Goal: Navigation & Orientation: Understand site structure

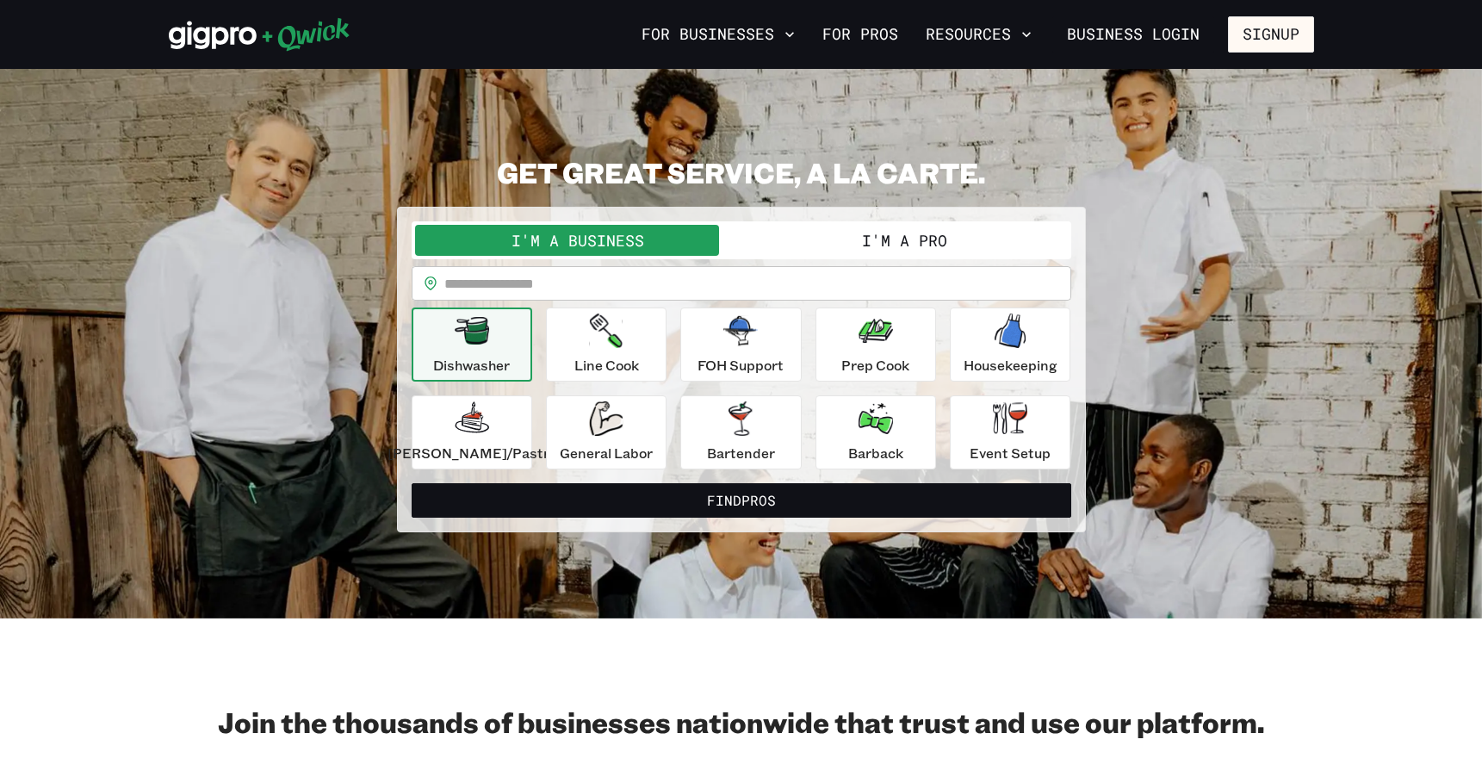
click at [853, 237] on button "I'm a Pro" at bounding box center [904, 240] width 326 height 31
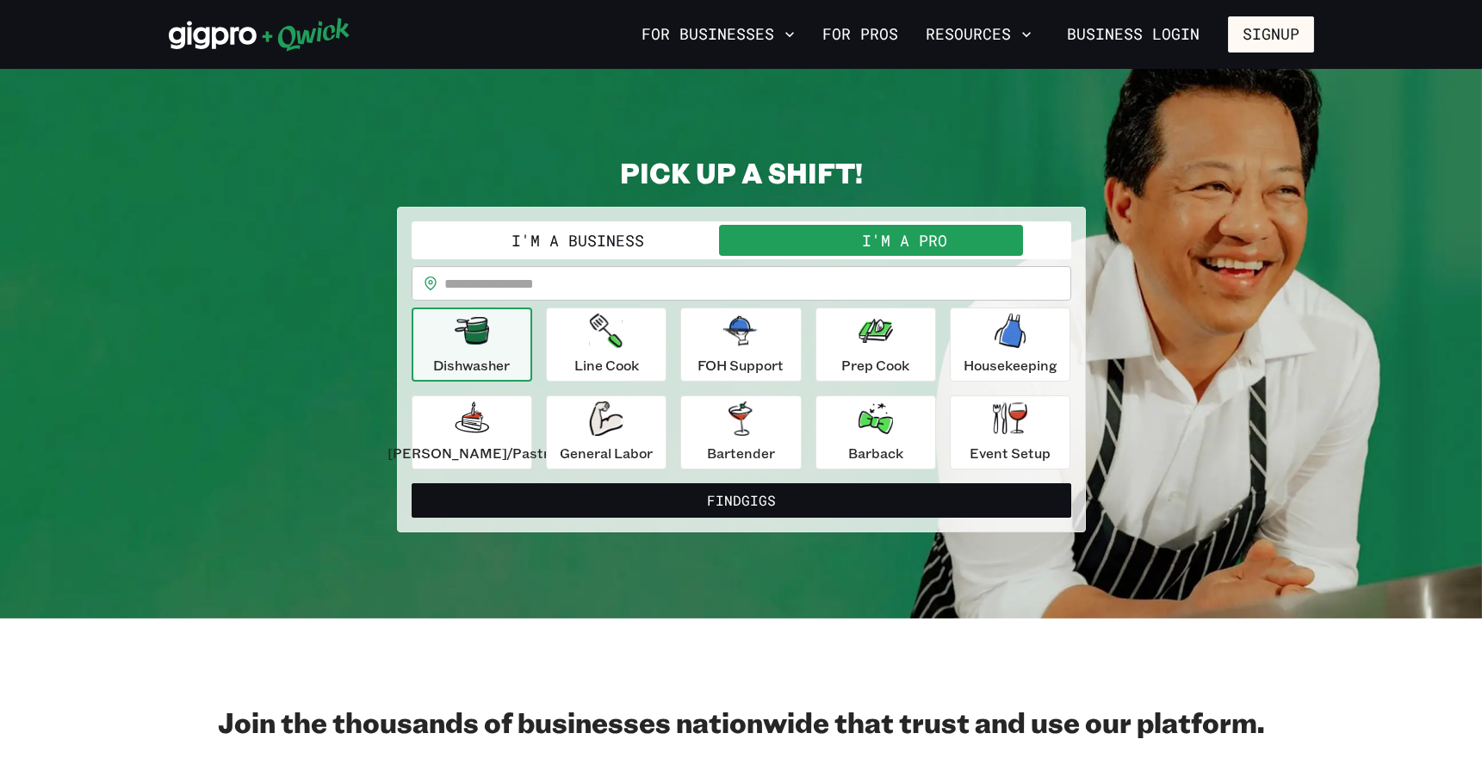
click at [664, 239] on button "I'm a Business" at bounding box center [578, 240] width 326 height 31
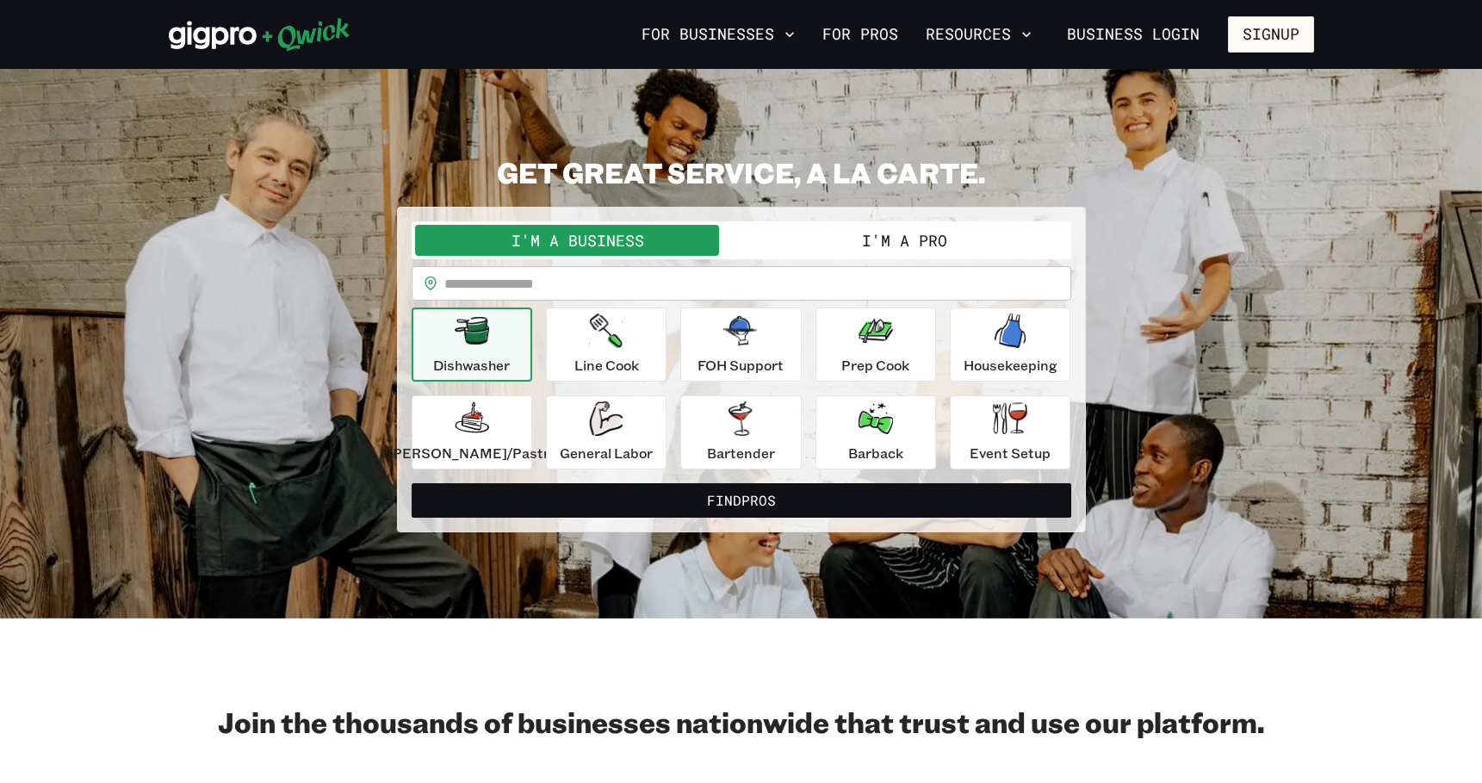
click at [926, 226] on button "I'm a Pro" at bounding box center [904, 240] width 326 height 31
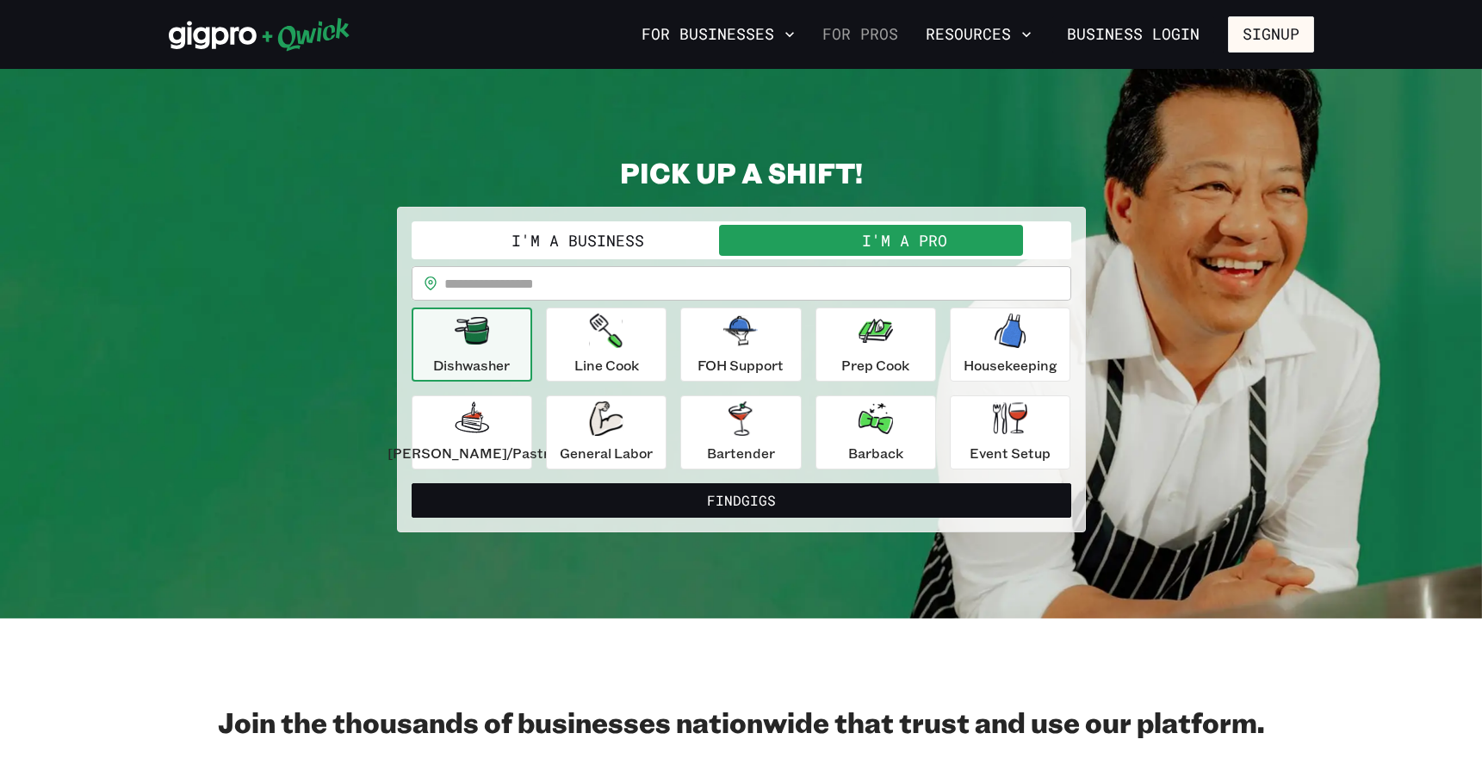
click at [876, 29] on link "For Pros" at bounding box center [860, 34] width 90 height 29
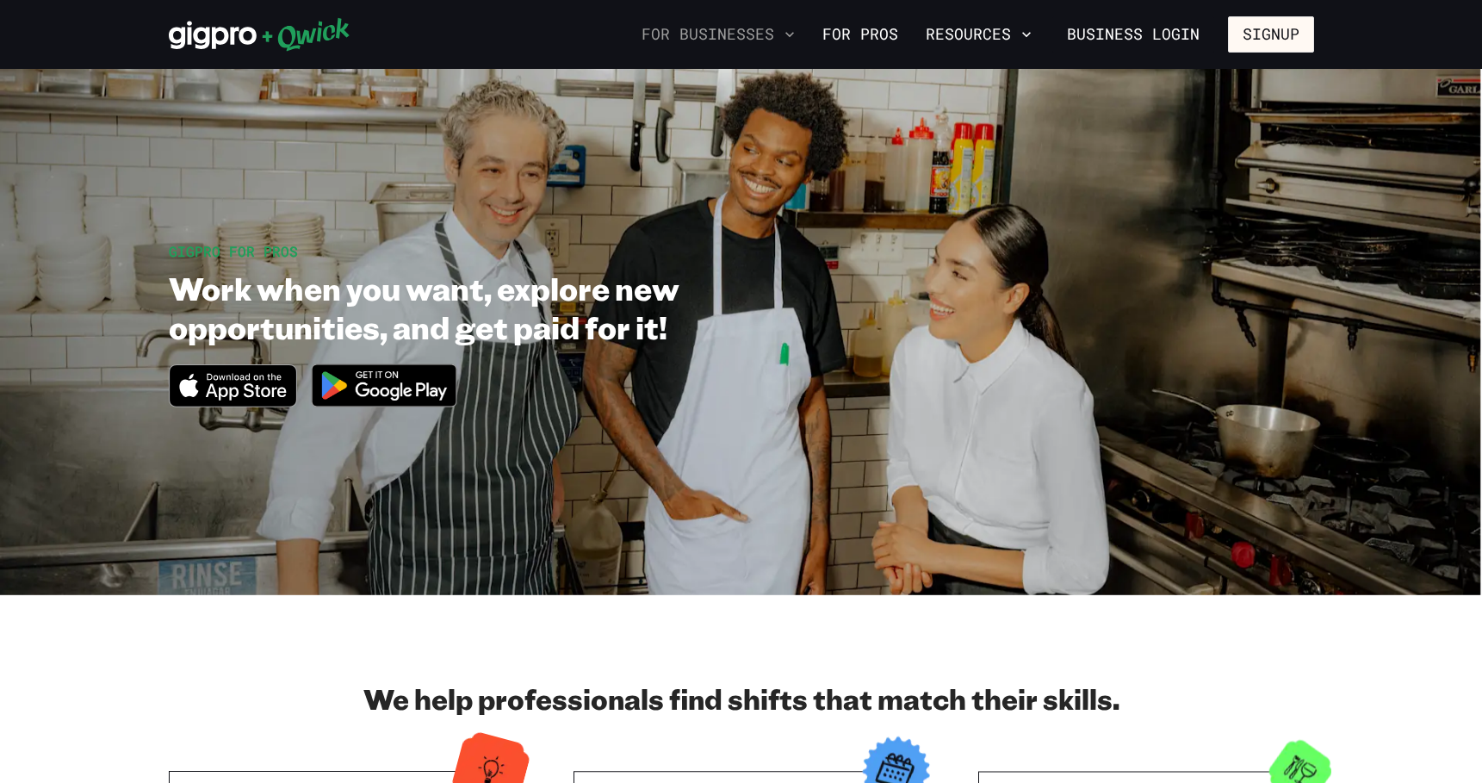
click at [797, 34] on icon "button" at bounding box center [789, 34] width 17 height 17
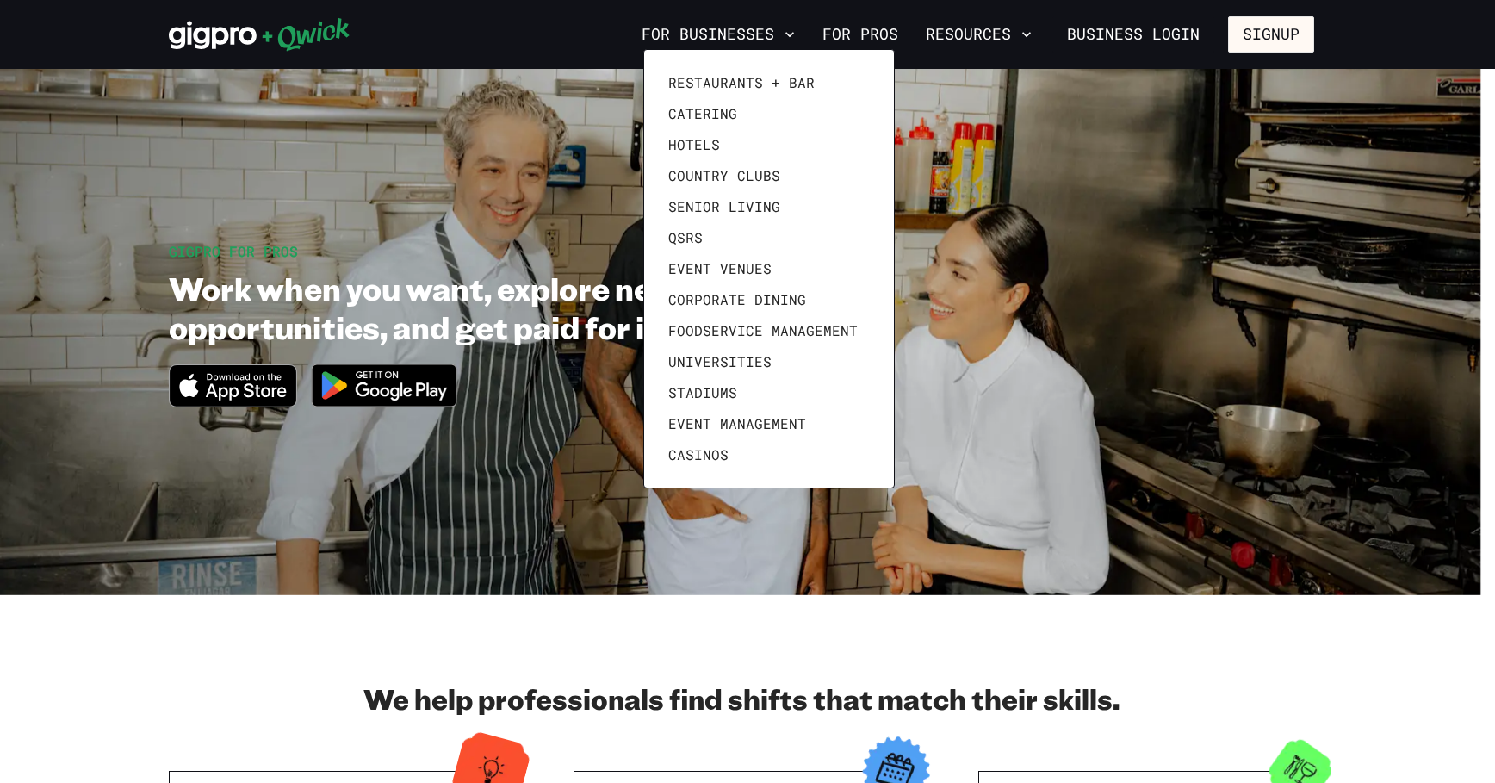
click at [533, 30] on div at bounding box center [747, 391] width 1495 height 783
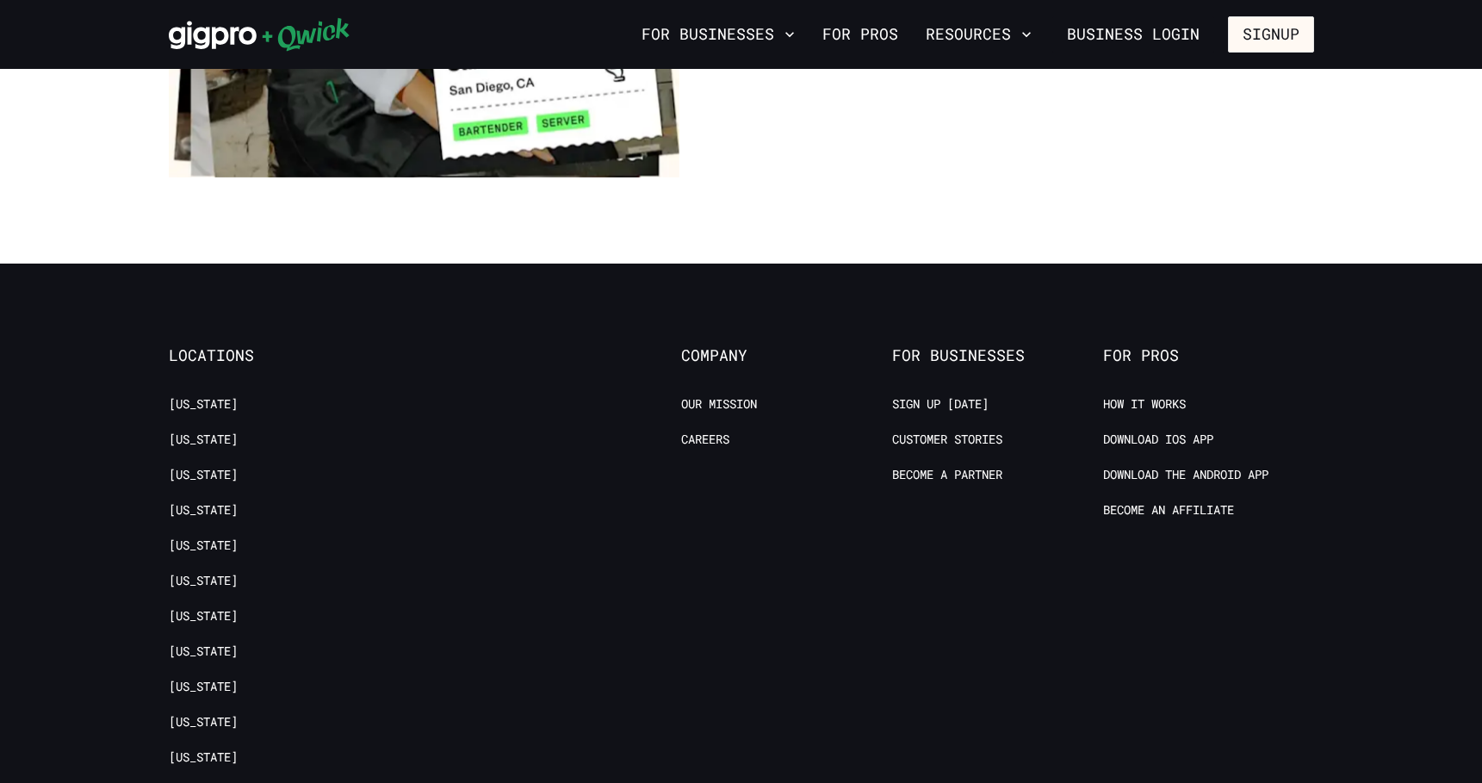
scroll to position [3191, 0]
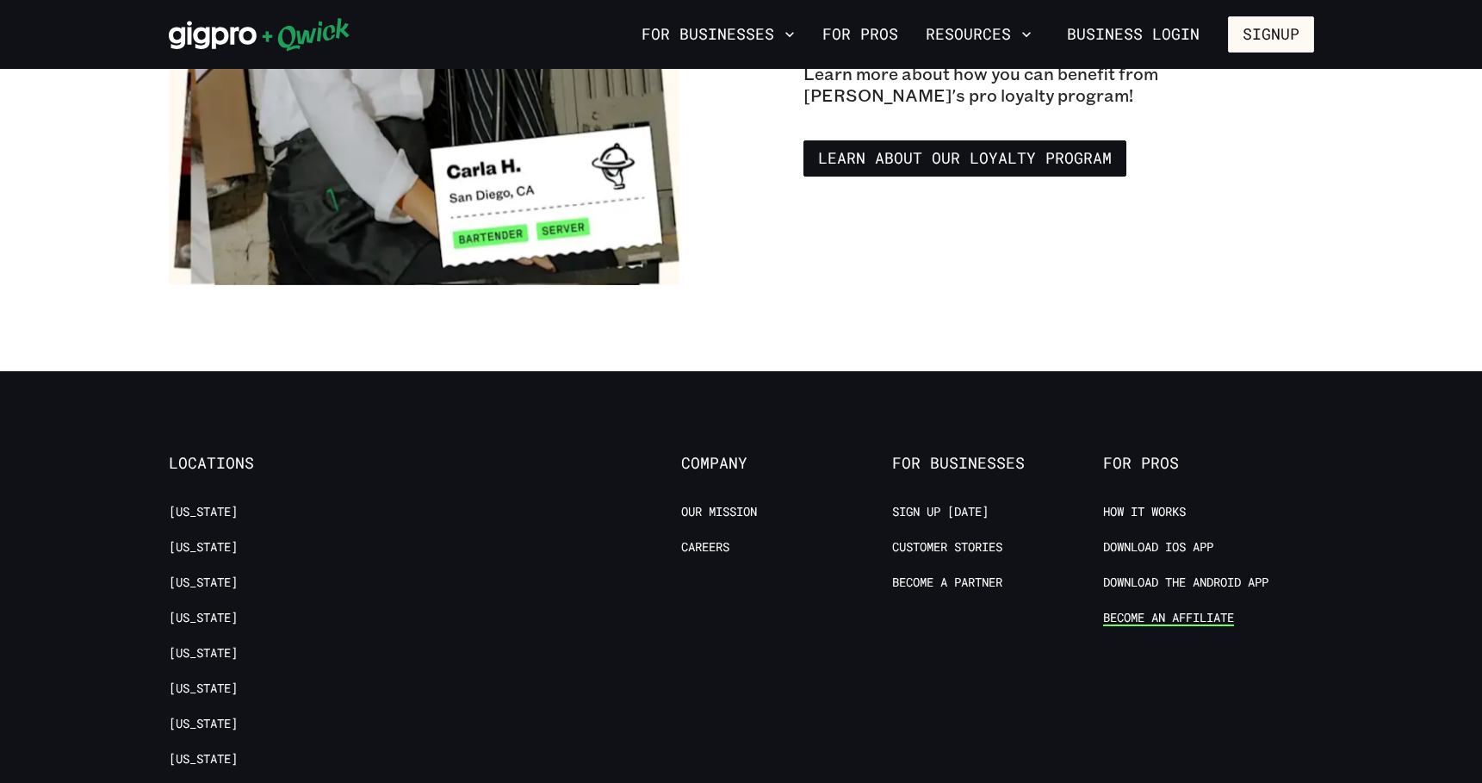
click at [1185, 610] on link "Become an Affiliate" at bounding box center [1168, 618] width 131 height 16
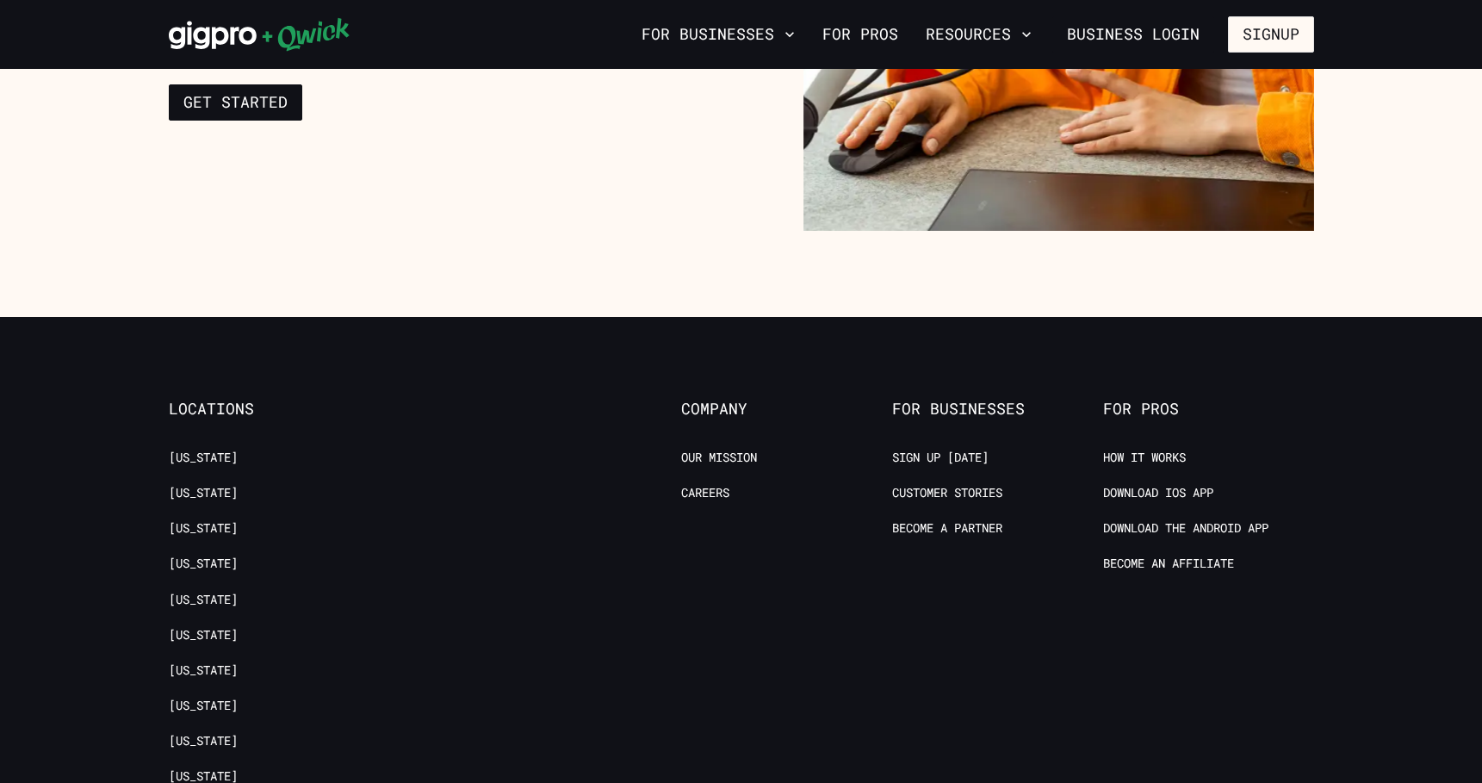
scroll to position [2755, 0]
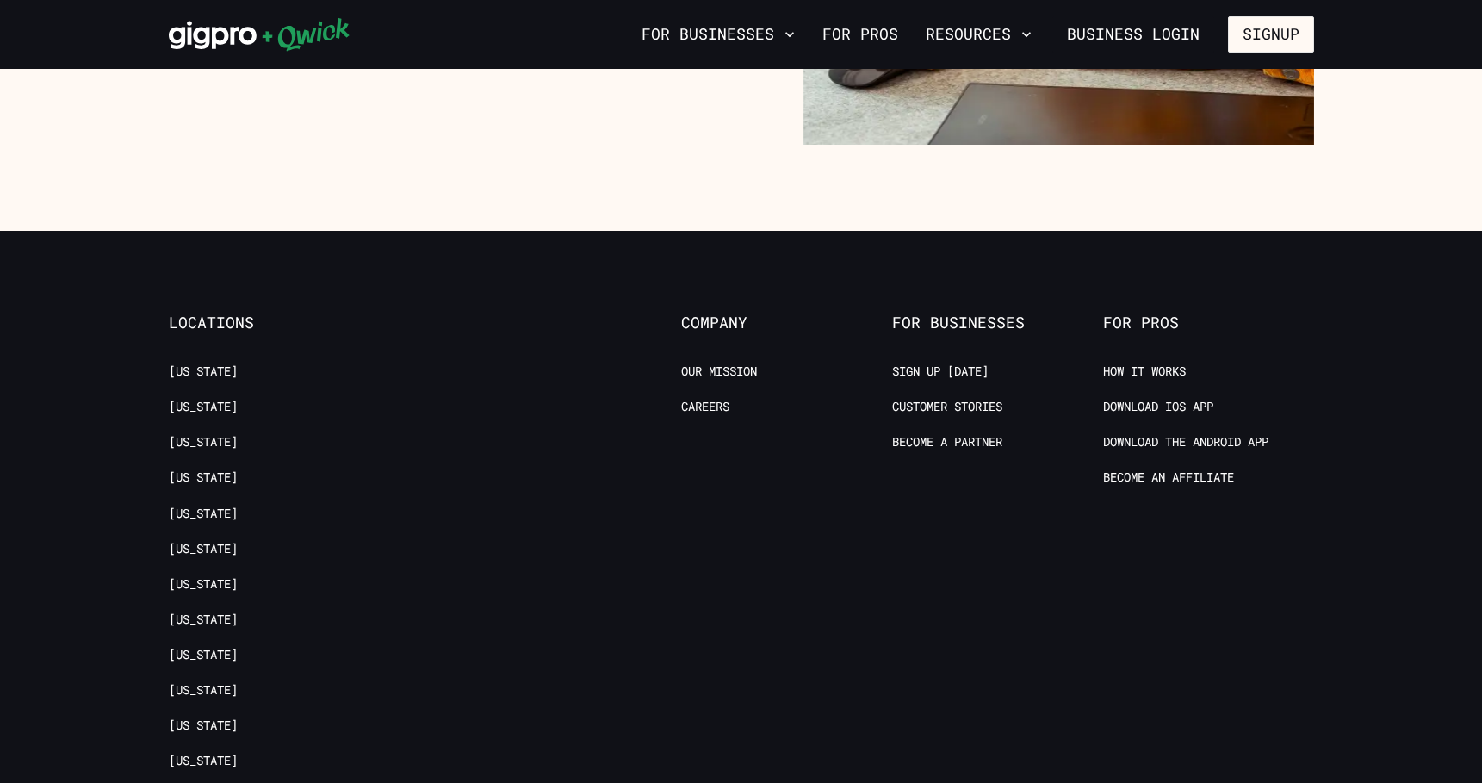
click at [715, 416] on li "Careers" at bounding box center [786, 410] width 211 height 22
click at [716, 406] on link "Careers" at bounding box center [705, 407] width 48 height 16
click at [753, 374] on link "Our Mission" at bounding box center [719, 371] width 76 height 16
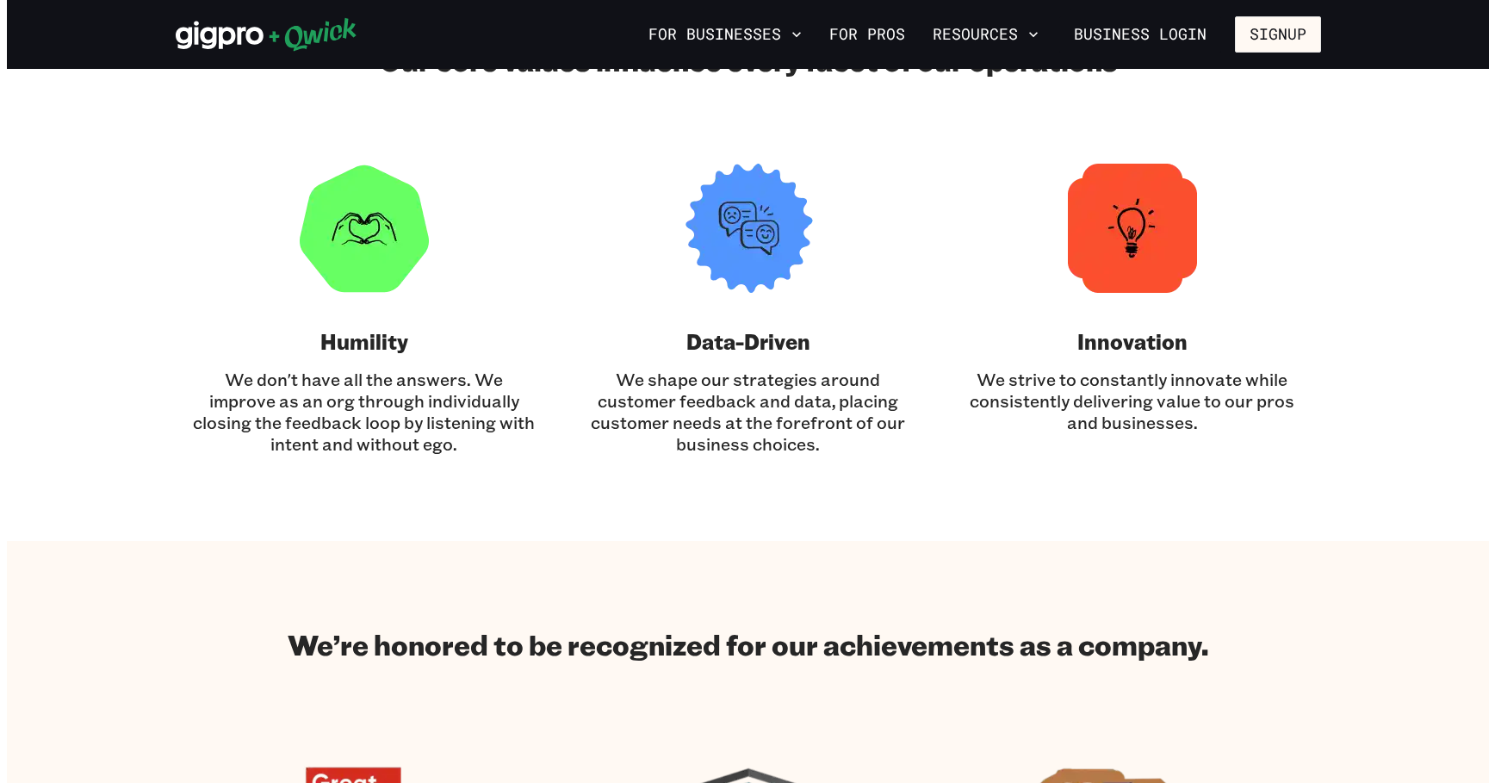
scroll to position [775, 0]
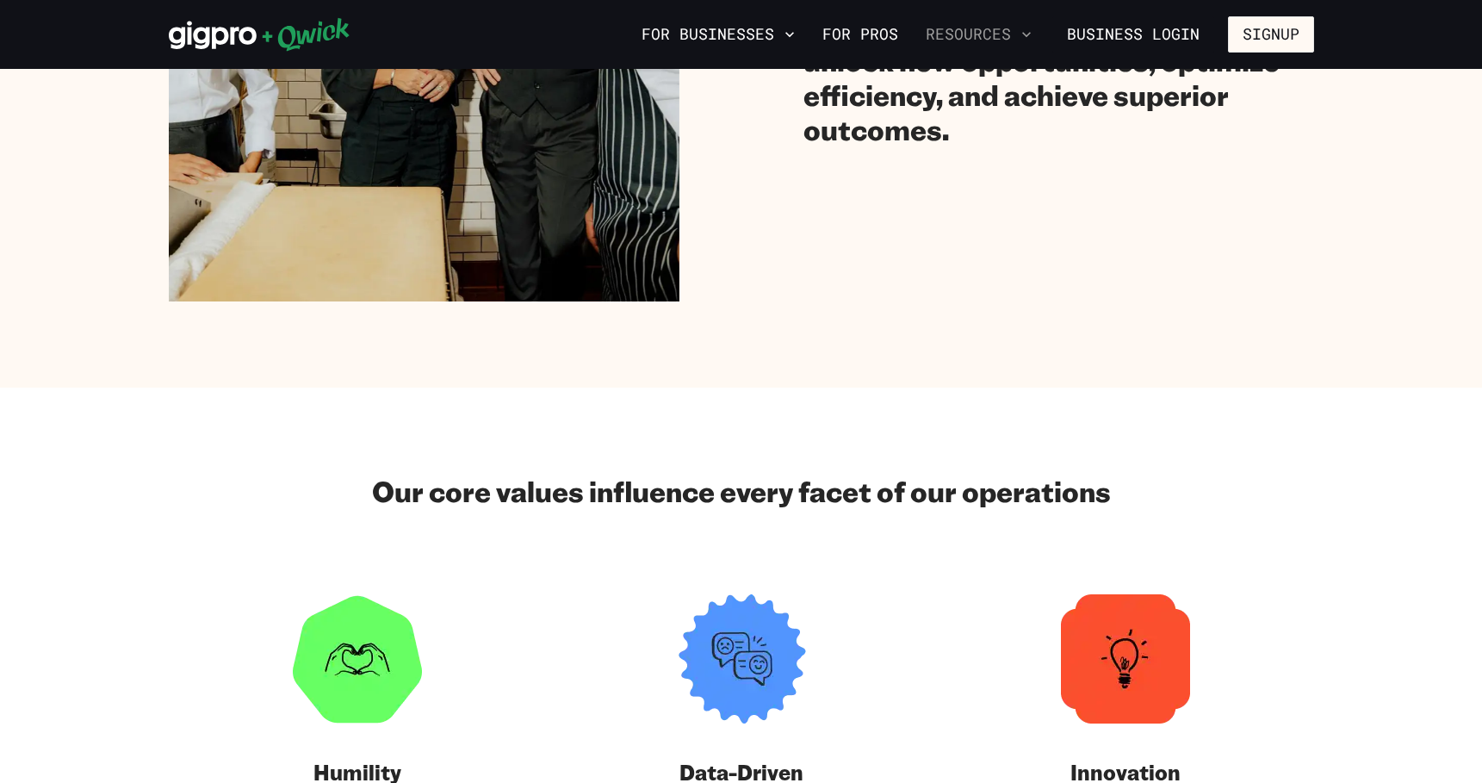
click at [1009, 25] on button "Resources" at bounding box center [979, 34] width 120 height 29
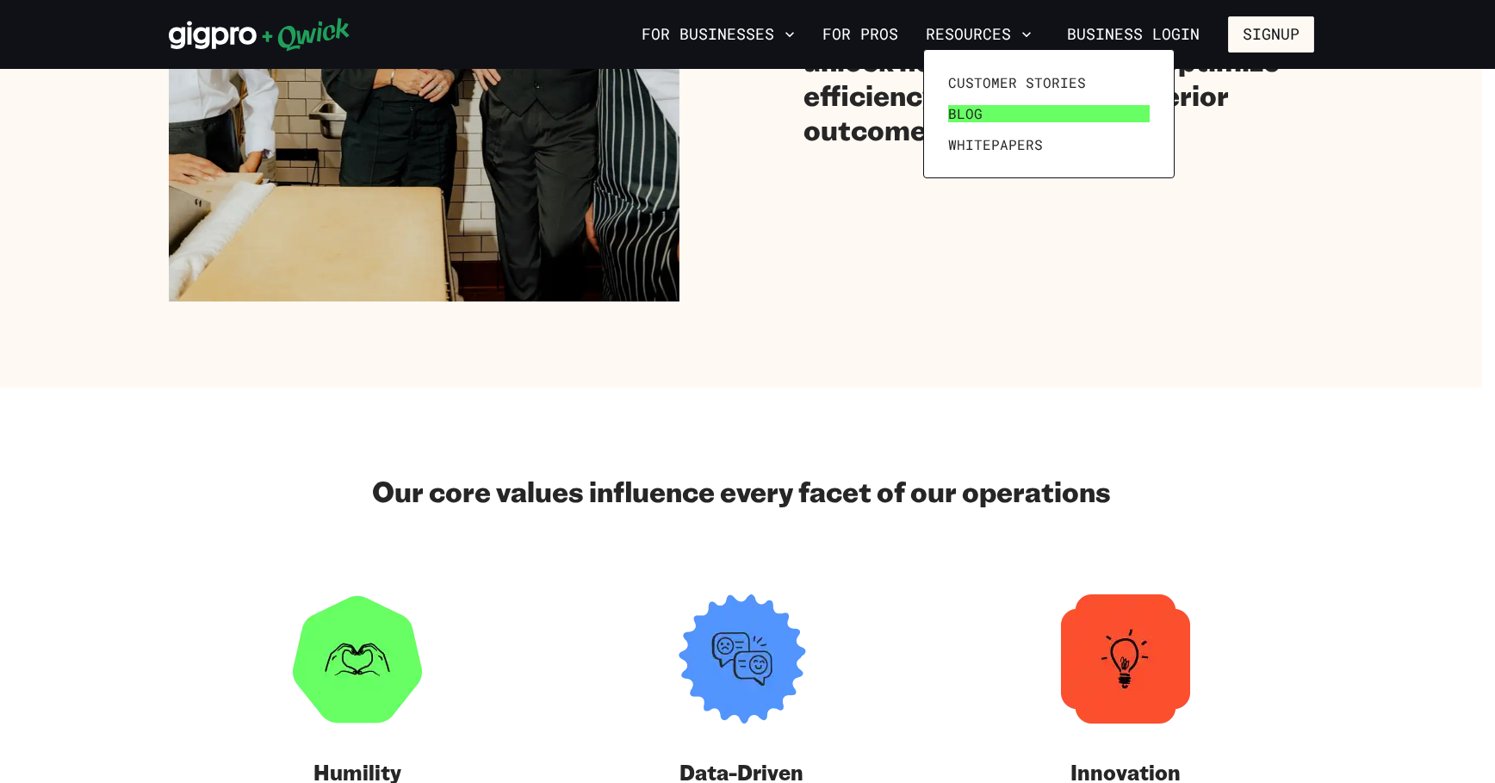
click at [970, 110] on span "Blog" at bounding box center [965, 113] width 34 height 17
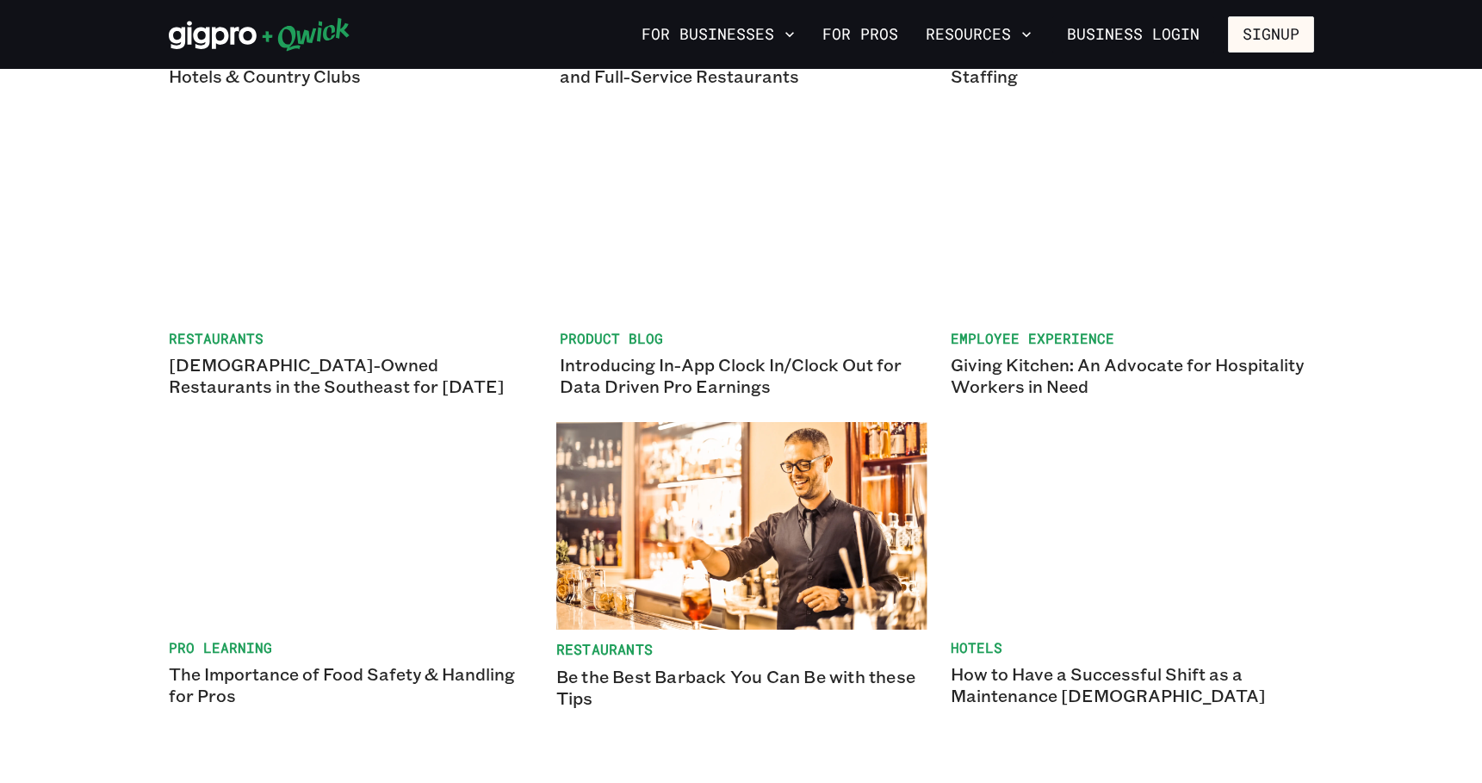
scroll to position [1722, 0]
